Goal: Navigation & Orientation: Find specific page/section

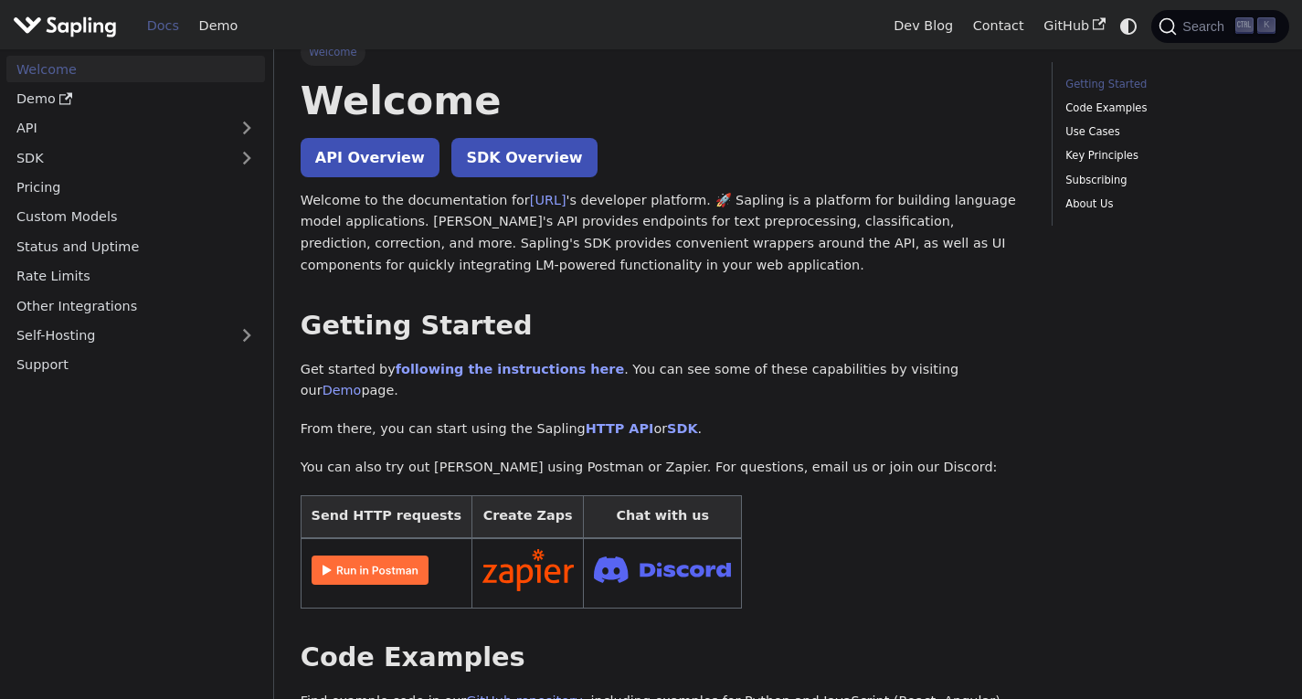
scroll to position [25, 0]
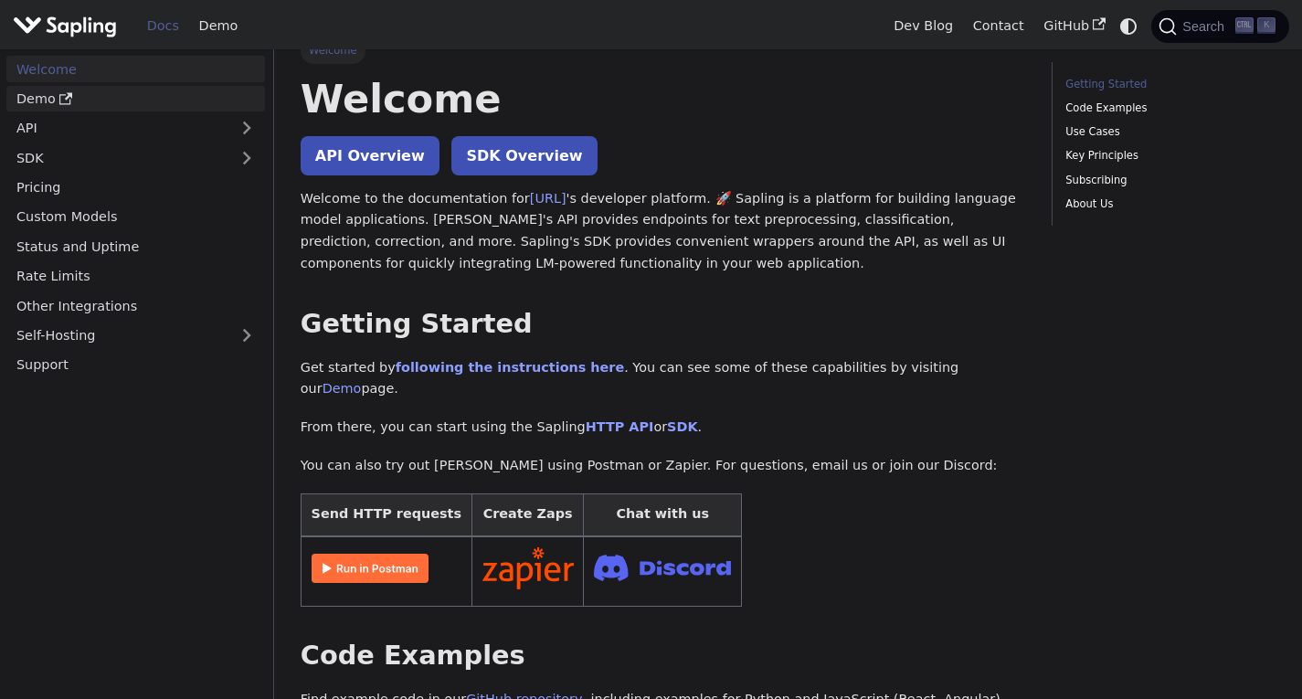
click at [140, 93] on link "Demo" at bounding box center [135, 99] width 258 height 26
